Goal: Find specific page/section: Find specific page/section

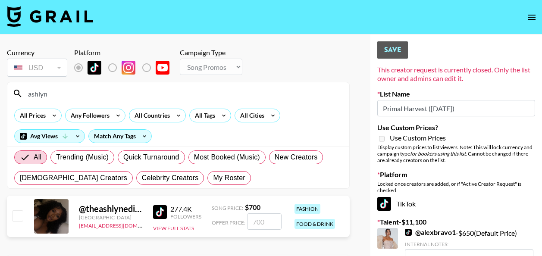
select select "Song"
click at [530, 18] on icon "open drawer" at bounding box center [531, 17] width 10 height 10
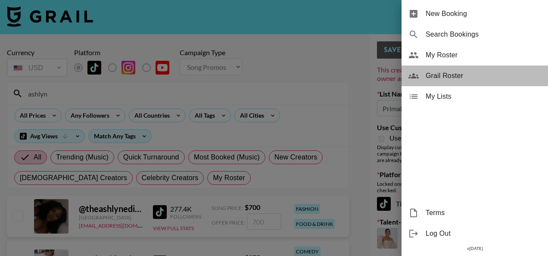
click at [438, 73] on span "Grail Roster" at bounding box center [484, 76] width 116 height 10
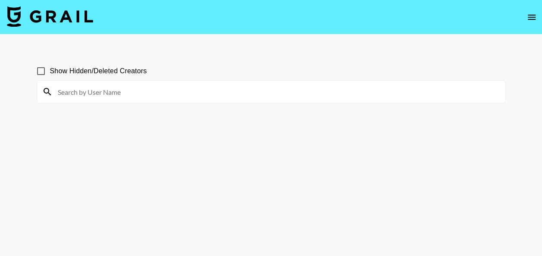
click at [66, 20] on img at bounding box center [50, 16] width 86 height 21
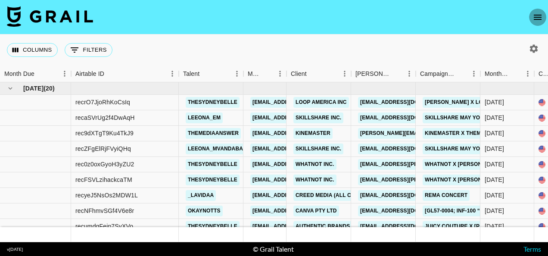
click at [541, 14] on icon "open drawer" at bounding box center [538, 17] width 10 height 10
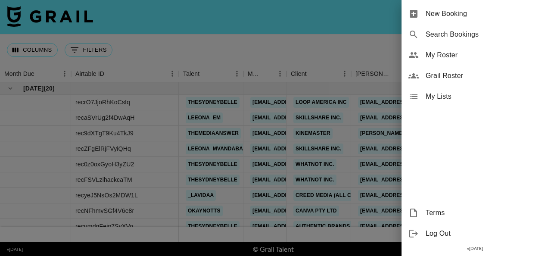
click at [451, 72] on span "Grail Roster" at bounding box center [484, 76] width 116 height 10
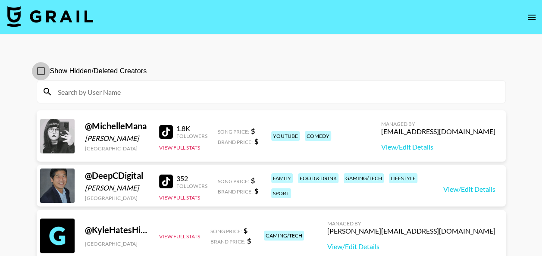
click at [44, 69] on input "Show Hidden/Deleted Creators" at bounding box center [41, 71] width 18 height 18
checkbox input "true"
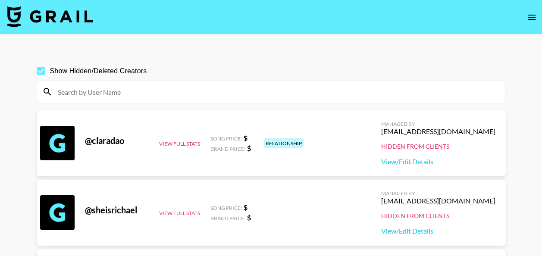
click at [71, 93] on input at bounding box center [277, 92] width 448 height 14
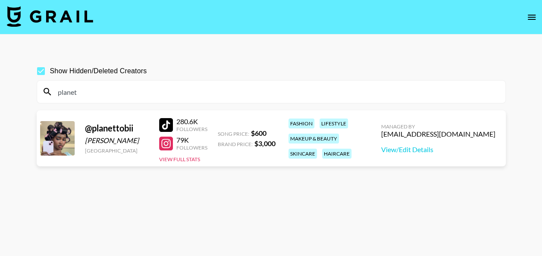
type input "planet"
